Goal: Task Accomplishment & Management: Use online tool/utility

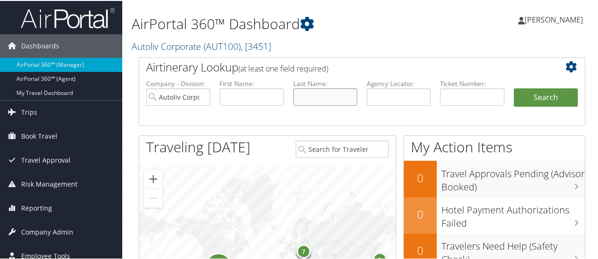
click at [319, 97] on input "text" at bounding box center [325, 95] width 64 height 17
type input "pelayo chavarria"
click at [514, 87] on button "Search" at bounding box center [546, 96] width 64 height 19
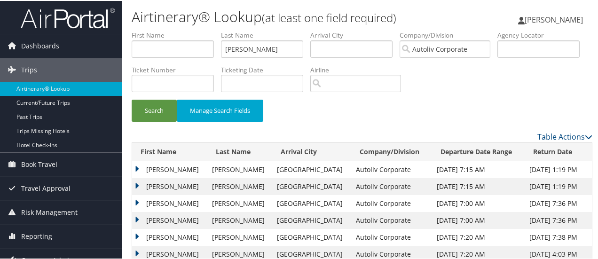
click at [137, 184] on td "ROBERTO" at bounding box center [169, 185] width 75 height 17
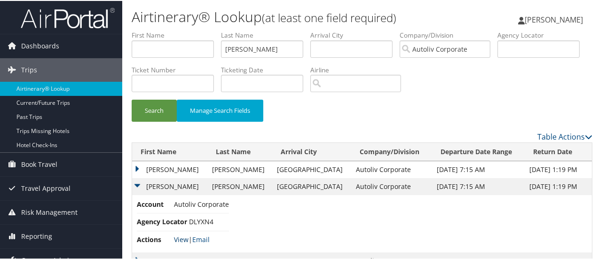
click at [180, 237] on link "View" at bounding box center [181, 238] width 15 height 9
click at [137, 166] on td "ROBERTO" at bounding box center [169, 168] width 75 height 17
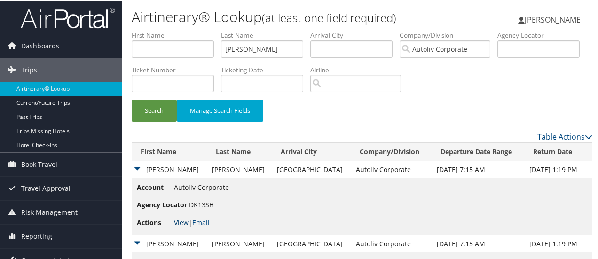
click at [182, 219] on link "View" at bounding box center [181, 221] width 15 height 9
click at [152, 110] on button "Search" at bounding box center [154, 110] width 45 height 22
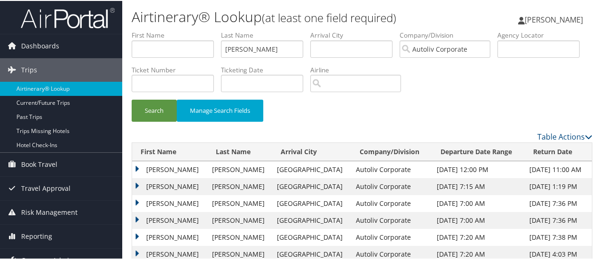
click at [136, 165] on td "ROBERTO" at bounding box center [169, 168] width 75 height 17
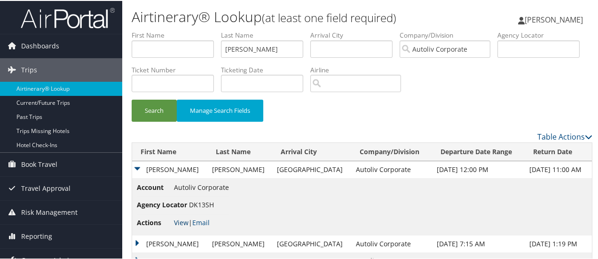
click at [182, 220] on link "View" at bounding box center [181, 221] width 15 height 9
drag, startPoint x: 279, startPoint y: 49, endPoint x: 194, endPoint y: 60, distance: 86.2
click at [194, 30] on ul "First Name Last Name pelayo chavarria Departure City Arrival City Company/Divis…" at bounding box center [362, 30] width 461 height 0
click at [145, 45] on input "text" at bounding box center [173, 47] width 82 height 17
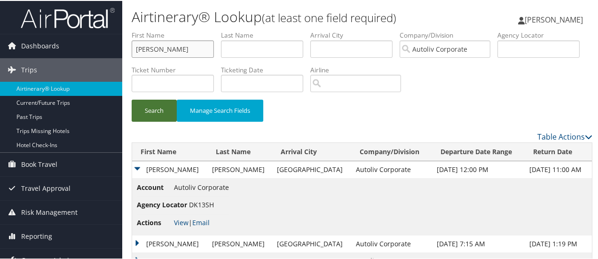
type input "mariam"
click at [153, 110] on button "Search" at bounding box center [154, 110] width 45 height 22
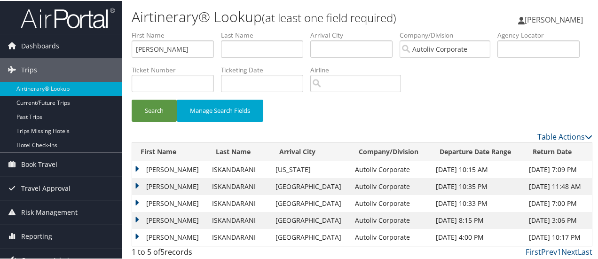
click at [137, 164] on td "MARIAM" at bounding box center [169, 168] width 75 height 17
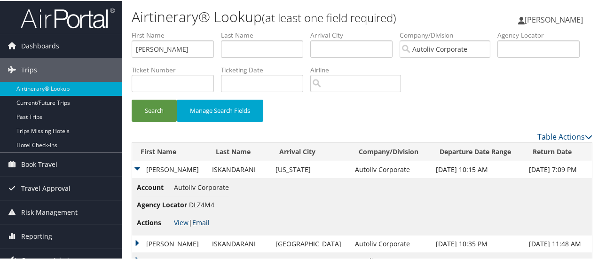
click at [205, 218] on link "Email" at bounding box center [200, 221] width 17 height 9
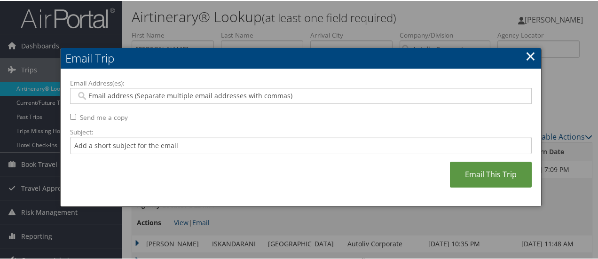
click at [141, 97] on input "Email Address(es):" at bounding box center [301, 94] width 450 height 9
type input "ela"
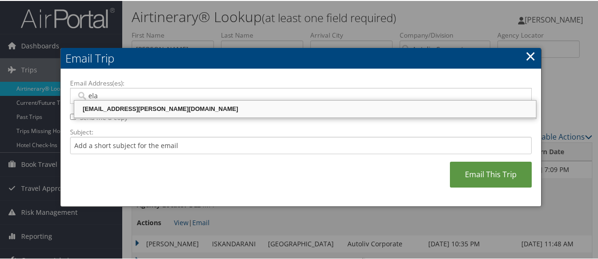
click at [145, 97] on input "ela" at bounding box center [301, 94] width 450 height 9
click at [149, 106] on div "ELA.WOJTKOWSKI@AUTOLIV.COM" at bounding box center [305, 107] width 459 height 9
type input "ELA.WOJTKOWSKI@AUTOLIV.COM"
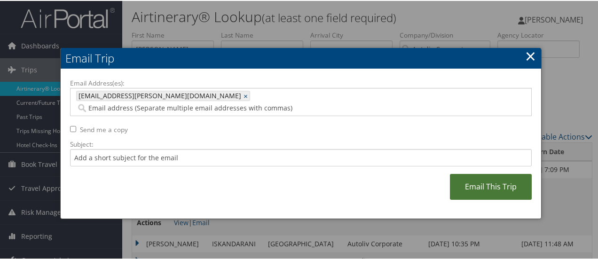
click at [497, 173] on link "Email This Trip" at bounding box center [491, 186] width 82 height 26
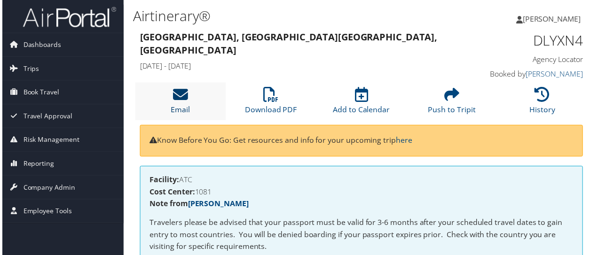
click at [174, 100] on icon at bounding box center [179, 95] width 15 height 15
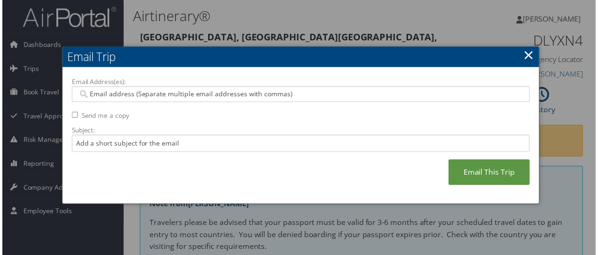
click at [173, 96] on input "Email Address(es):" at bounding box center [301, 94] width 450 height 9
type input "deb"
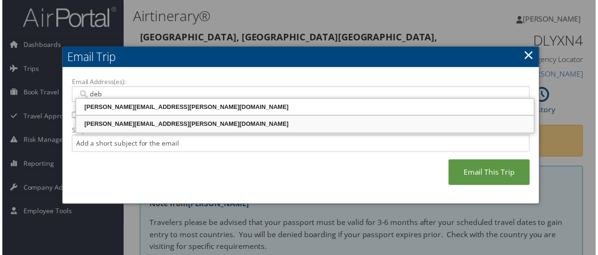
click at [145, 124] on div "DEBORAH.EZZO@AUTOLIV.COM" at bounding box center [305, 124] width 459 height 9
type input "DEBORAH.EZZO@AUTOLIV.COM"
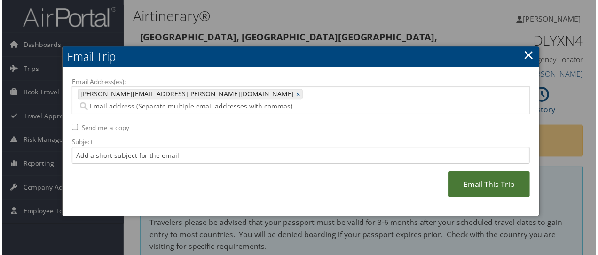
click at [501, 175] on link "Email This Trip" at bounding box center [491, 186] width 82 height 26
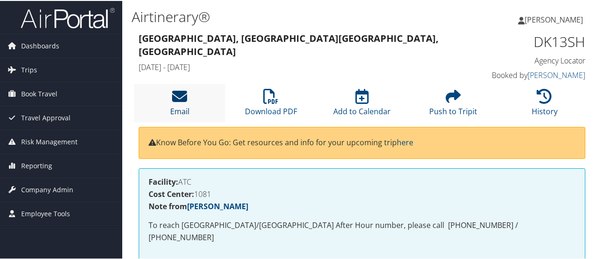
click at [181, 96] on icon at bounding box center [179, 95] width 15 height 15
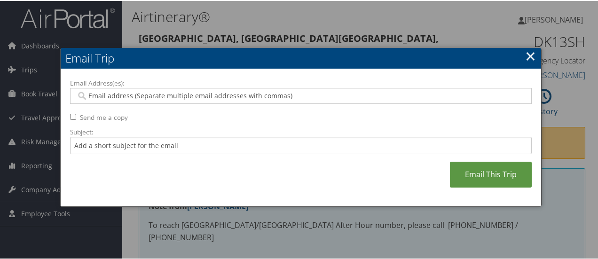
click at [207, 95] on input "Email Address(es):" at bounding box center [301, 94] width 450 height 9
type input "deb"
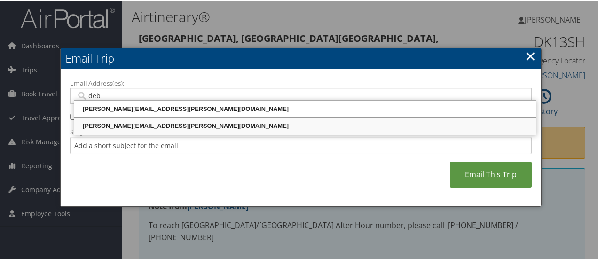
click at [142, 123] on div "[PERSON_NAME][EMAIL_ADDRESS][PERSON_NAME][DOMAIN_NAME]" at bounding box center [305, 124] width 459 height 9
type input "[PERSON_NAME][EMAIL_ADDRESS][PERSON_NAME][DOMAIN_NAME]"
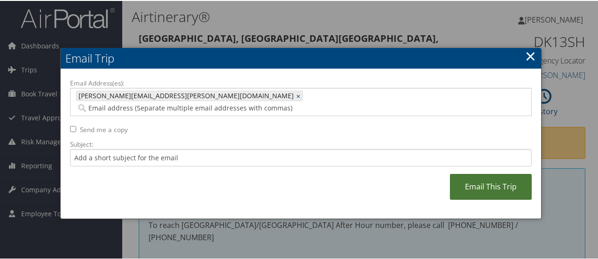
click at [483, 173] on link "Email This Trip" at bounding box center [491, 186] width 82 height 26
